Goal: Task Accomplishment & Management: Use online tool/utility

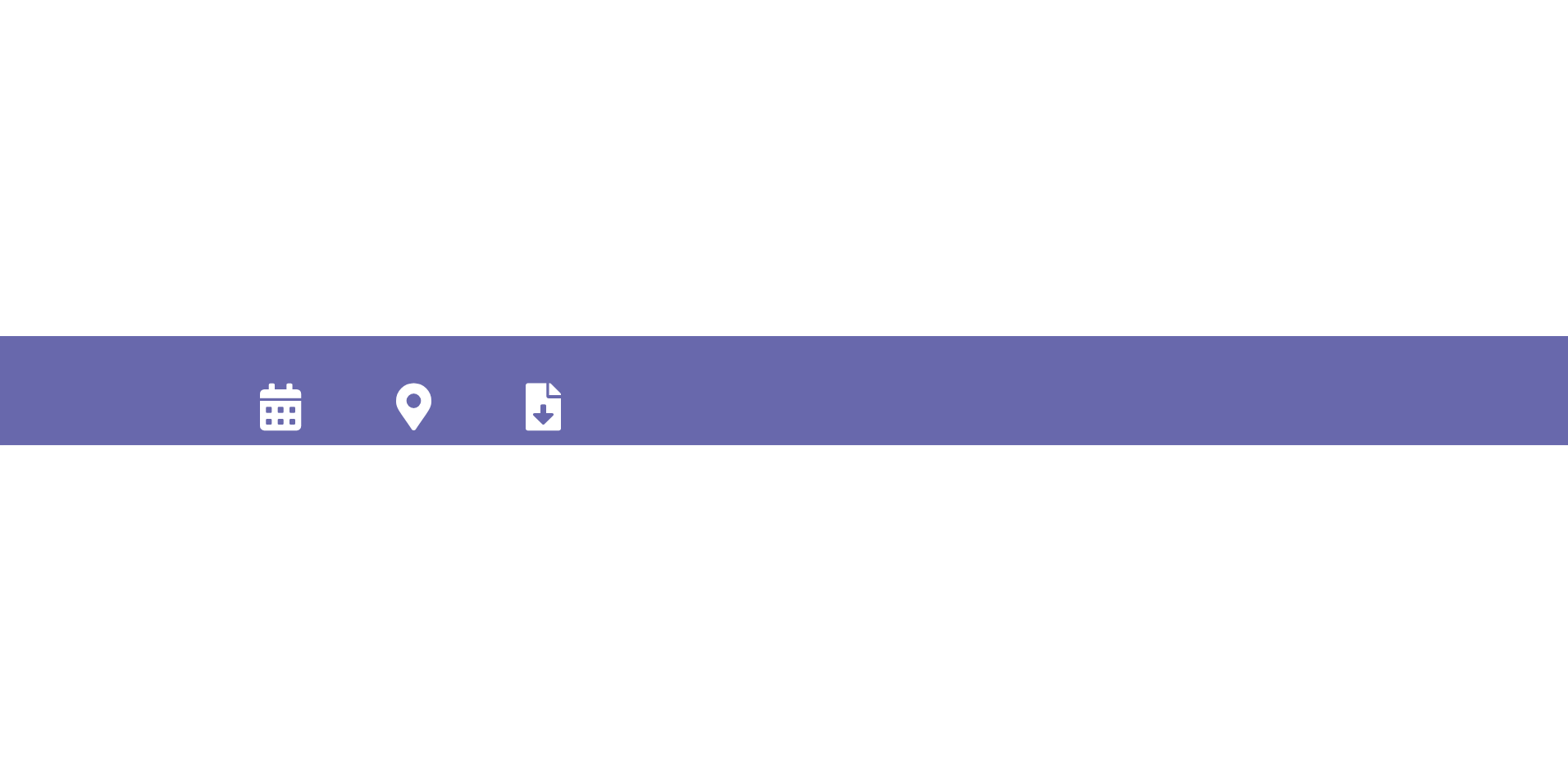
scroll to position [0, 1359]
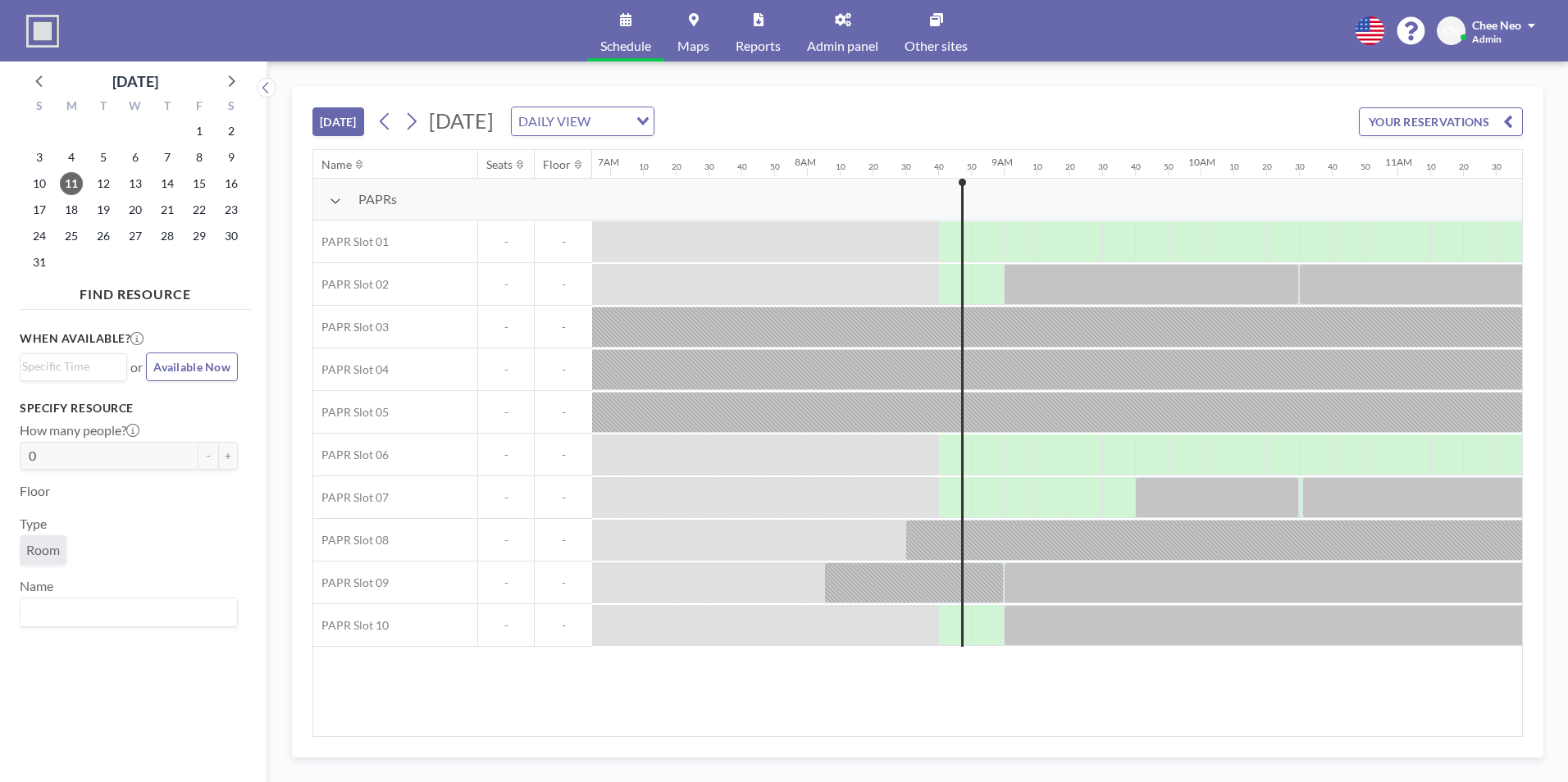
click at [832, 262] on div at bounding box center [823, 241] width 33 height 41
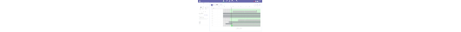
scroll to position [0, 1531]
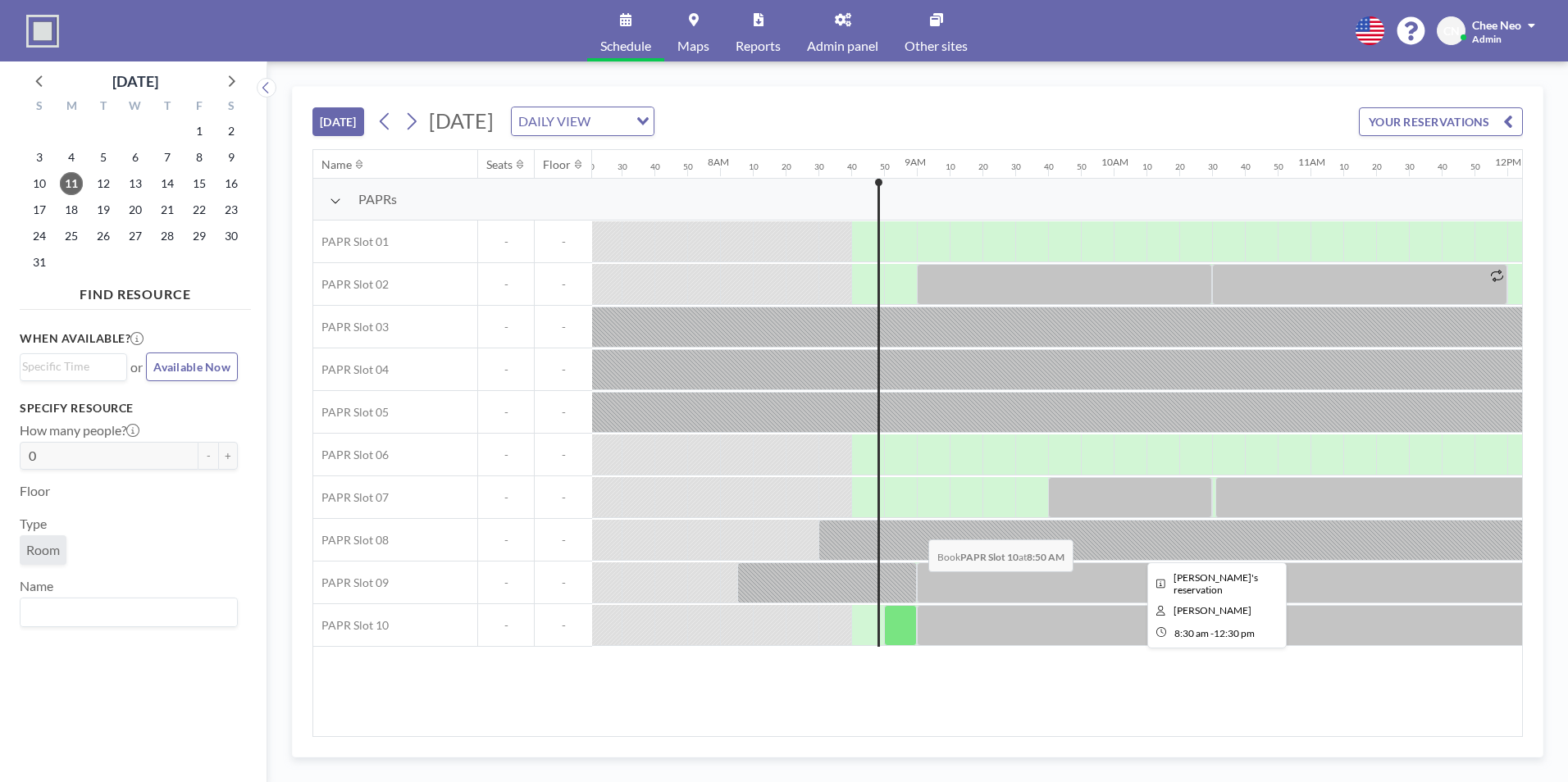
click at [915, 527] on div at bounding box center [1211, 539] width 787 height 41
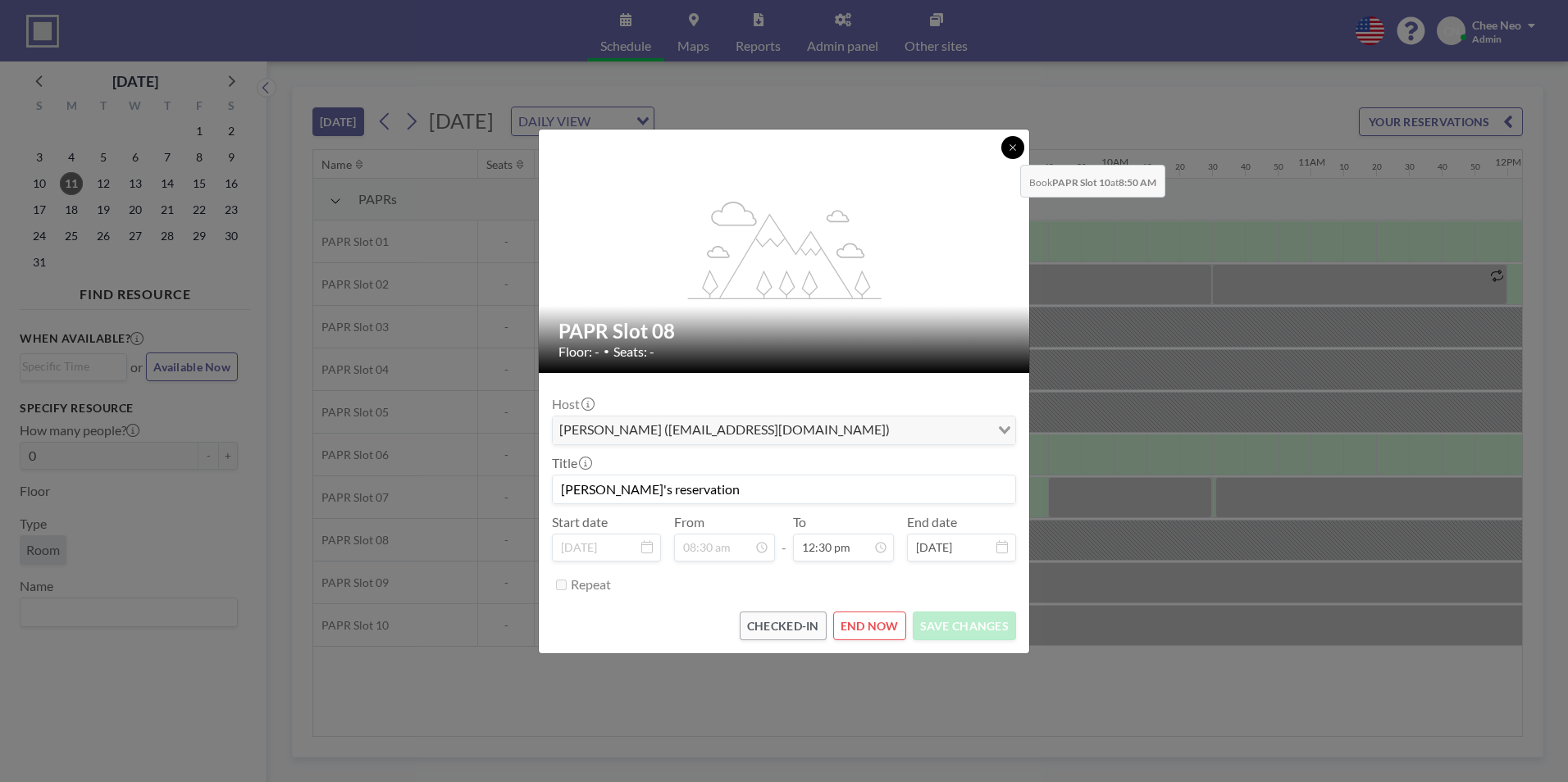
click at [1007, 152] on button at bounding box center [1013, 147] width 23 height 23
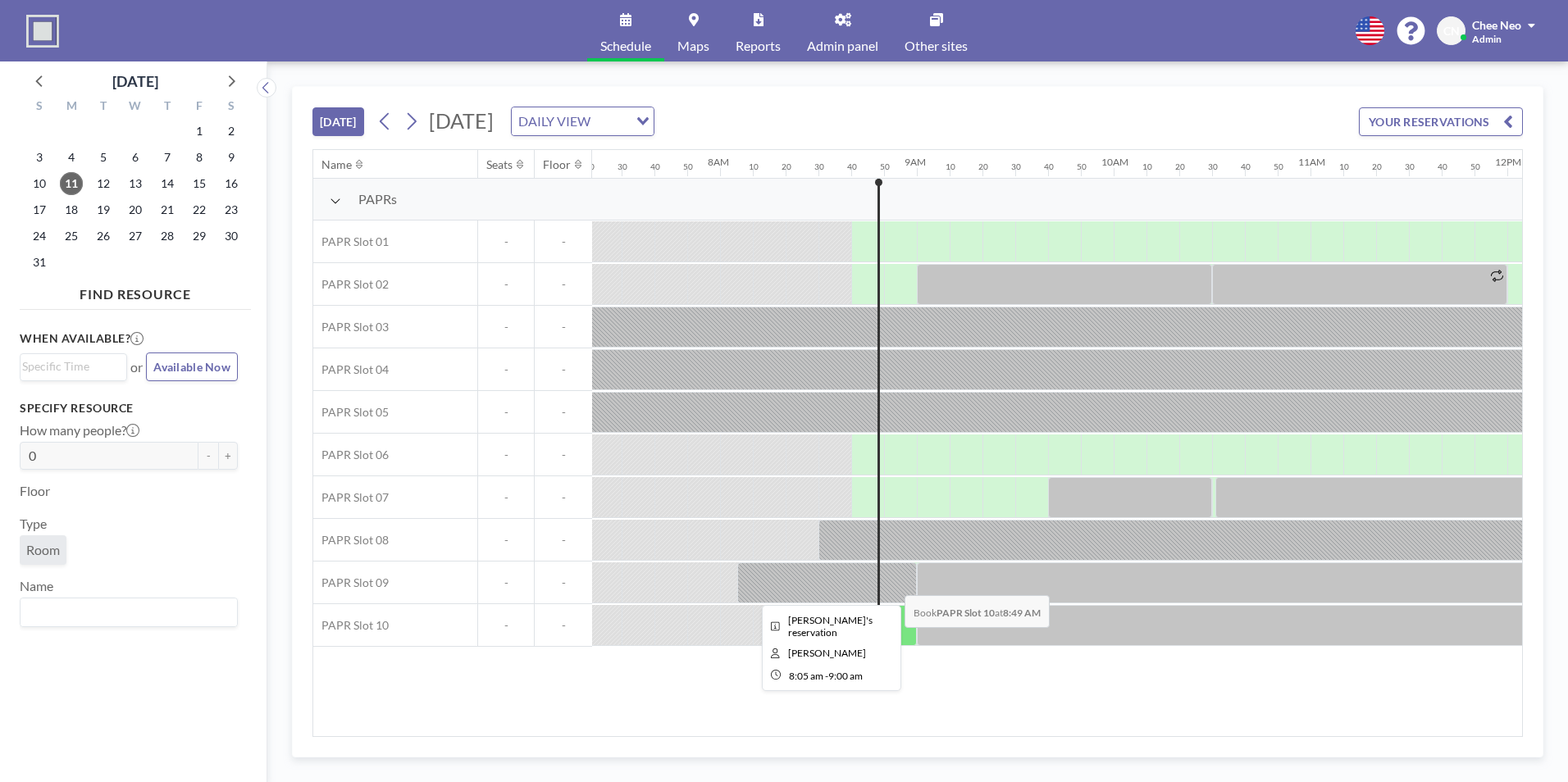
click at [892, 552] on div at bounding box center [827, 583] width 179 height 41
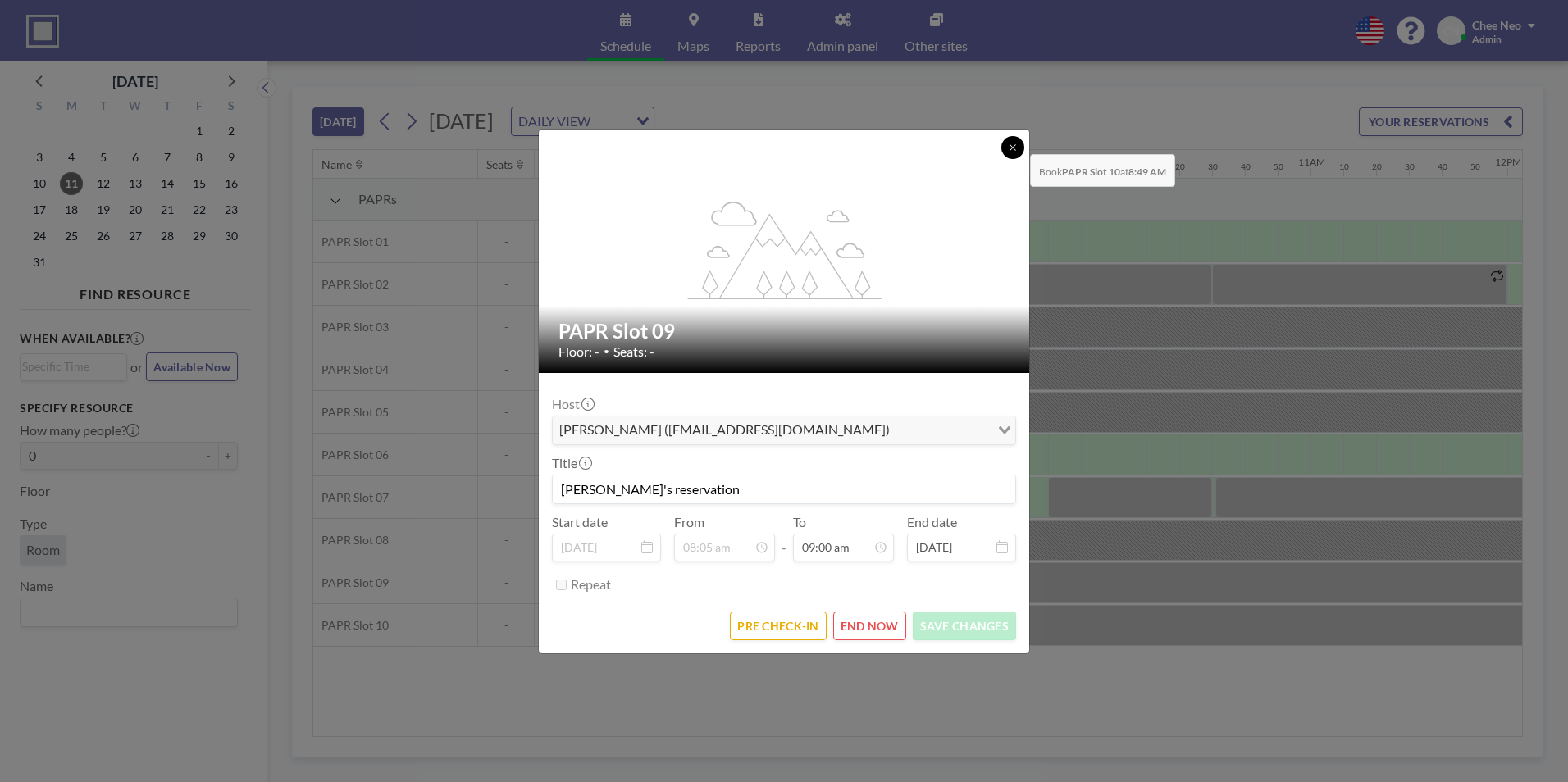
click at [1016, 143] on icon at bounding box center [1013, 147] width 9 height 9
